Goal: Check status: Check status

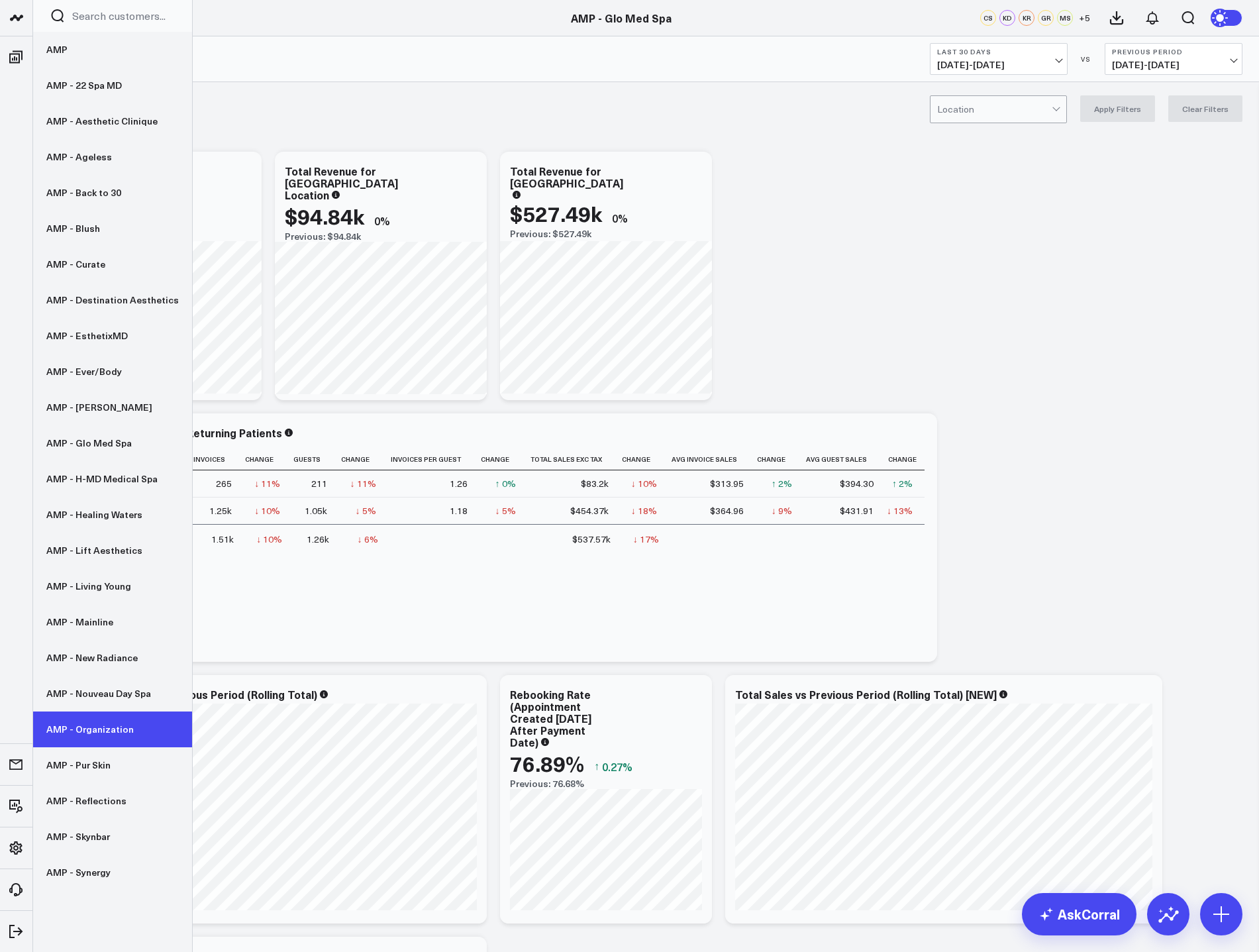
click at [90, 736] on link "AMP - Organization" at bounding box center [113, 729] width 159 height 36
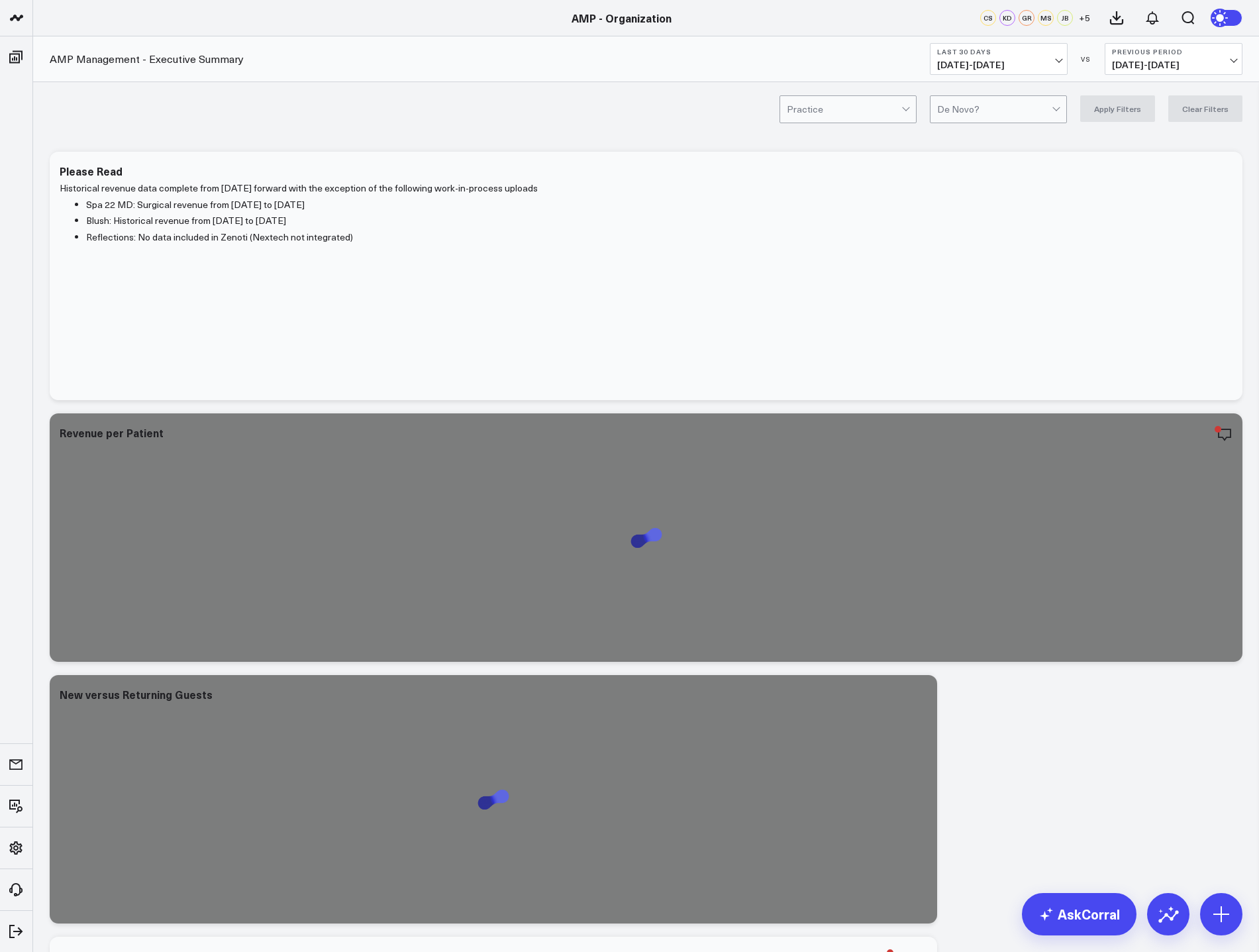
click at [1021, 60] on span "[DATE] - [DATE]" at bounding box center [999, 65] width 124 height 11
click at [965, 346] on link "MTD" at bounding box center [999, 345] width 137 height 26
click at [1177, 63] on span "[DATE] - [DATE]" at bounding box center [1174, 65] width 124 height 11
click at [1163, 136] on link "YoY" at bounding box center [1173, 139] width 137 height 26
